Goal: Use online tool/utility: Use online tool/utility

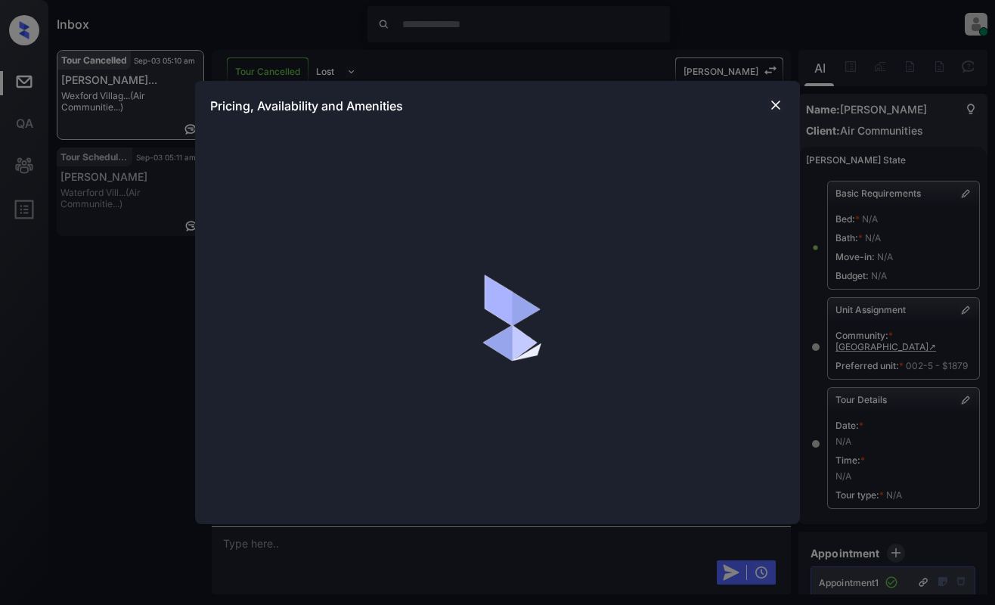
scroll to position [151, 0]
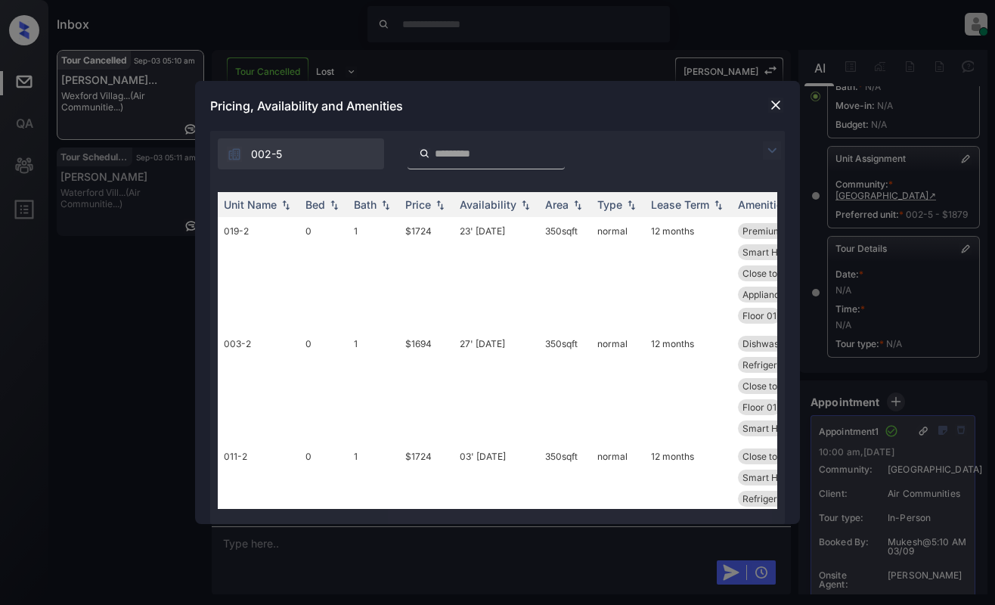
click at [770, 153] on img at bounding box center [772, 150] width 18 height 18
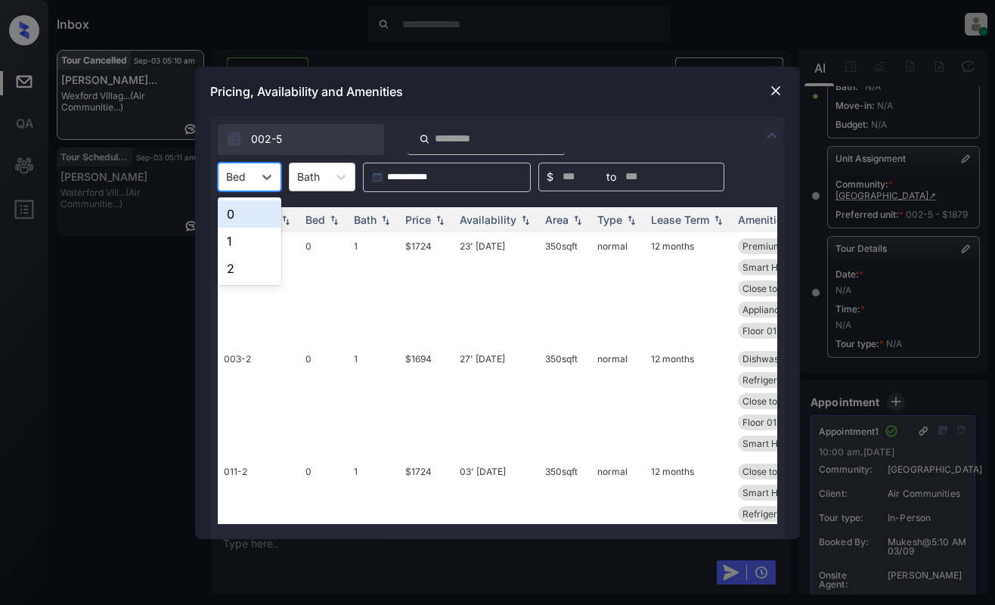
click at [253, 181] on div "Bed" at bounding box center [236, 177] width 35 height 22
click at [246, 215] on div "0" at bounding box center [250, 213] width 64 height 27
click at [413, 222] on div "Price" at bounding box center [418, 219] width 26 height 13
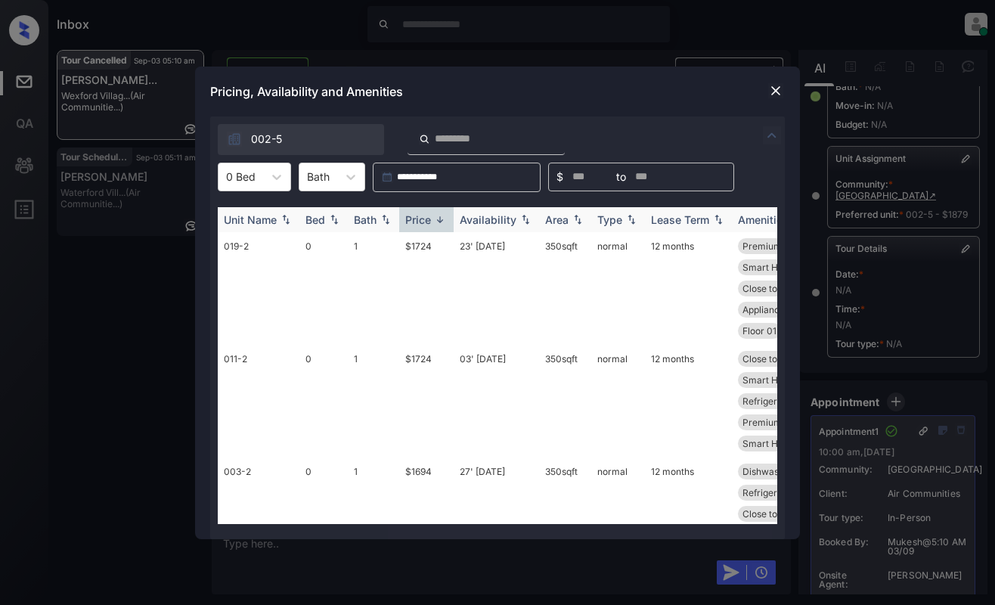
click at [413, 222] on div "Price" at bounding box center [418, 219] width 26 height 13
click at [426, 265] on td "$1694" at bounding box center [426, 288] width 54 height 113
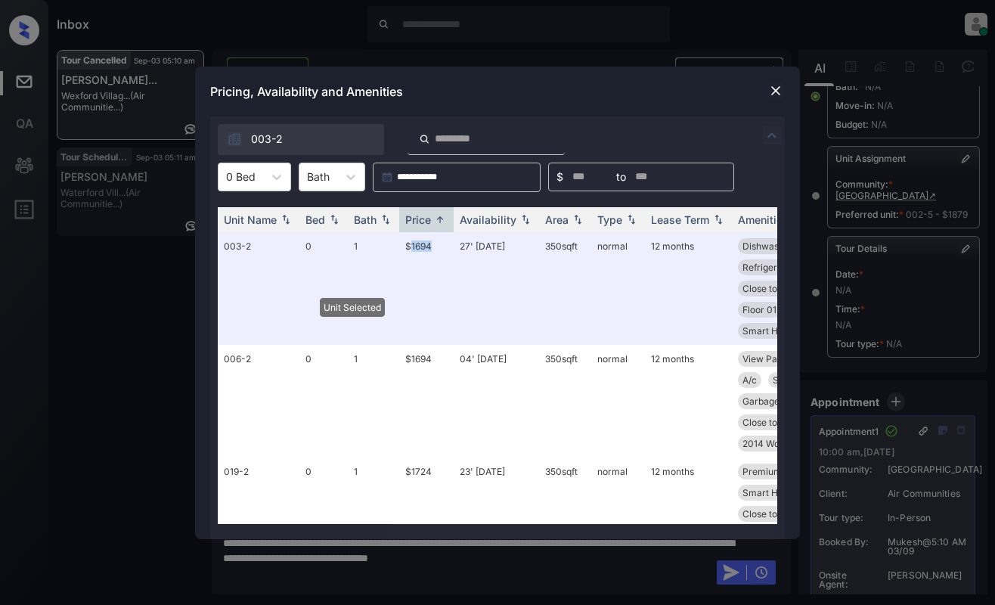
click at [776, 92] on img at bounding box center [775, 90] width 15 height 15
